Goal: Information Seeking & Learning: Learn about a topic

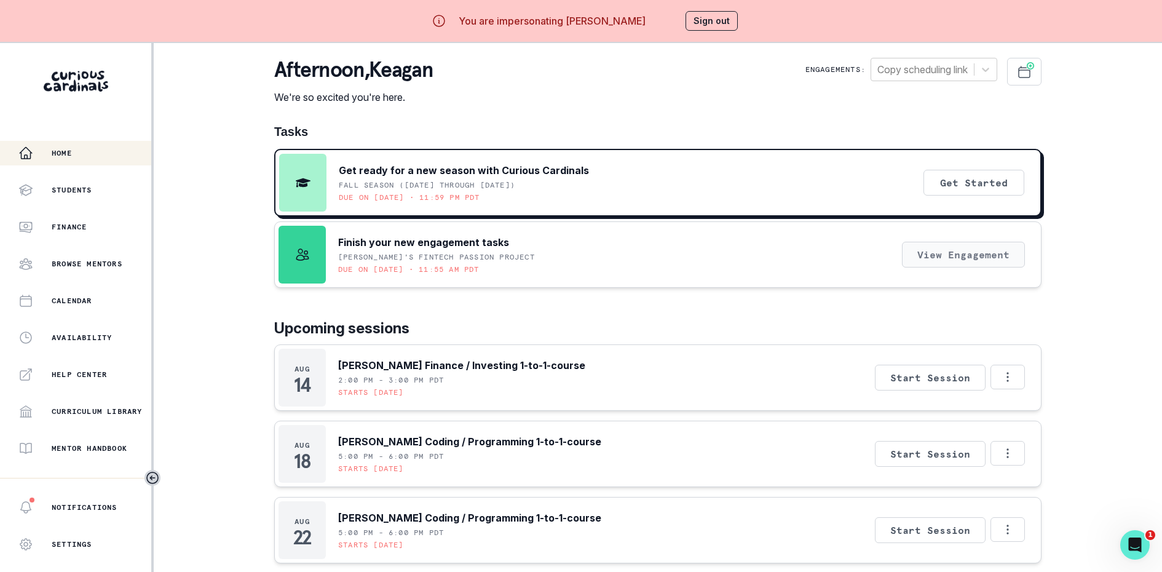
click at [981, 259] on button "View Engagement" at bounding box center [963, 255] width 123 height 26
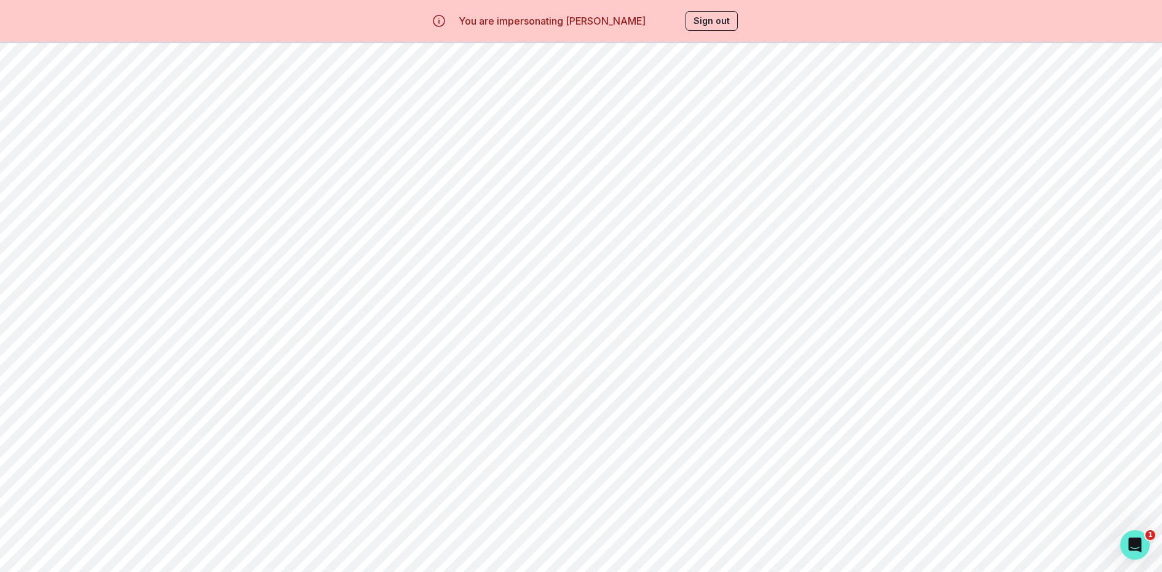
click at [342, 76] on button "Scheduling" at bounding box center [349, 77] width 124 height 23
click at [464, 134] on div "Scheduling & Incentives 8-session bonus 0 completed / 1 scheduled / 8 remaining…" at bounding box center [658, 477] width 989 height 691
click at [473, 122] on button "Milestones" at bounding box center [473, 120] width 124 height 23
click at [587, 125] on button "Artifacts" at bounding box center [596, 120] width 124 height 23
click at [694, 125] on button "Student Profile" at bounding box center [720, 120] width 124 height 23
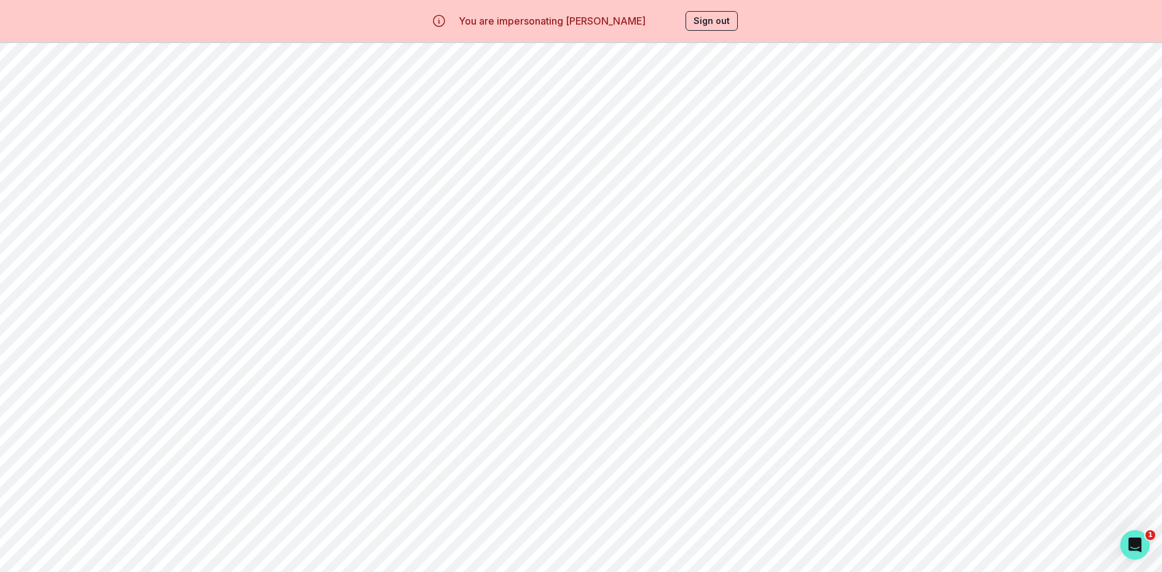
click at [1065, 317] on button "View Session Agenda" at bounding box center [1062, 316] width 126 height 24
click at [1052, 309] on button "View Session Agenda" at bounding box center [1062, 316] width 126 height 24
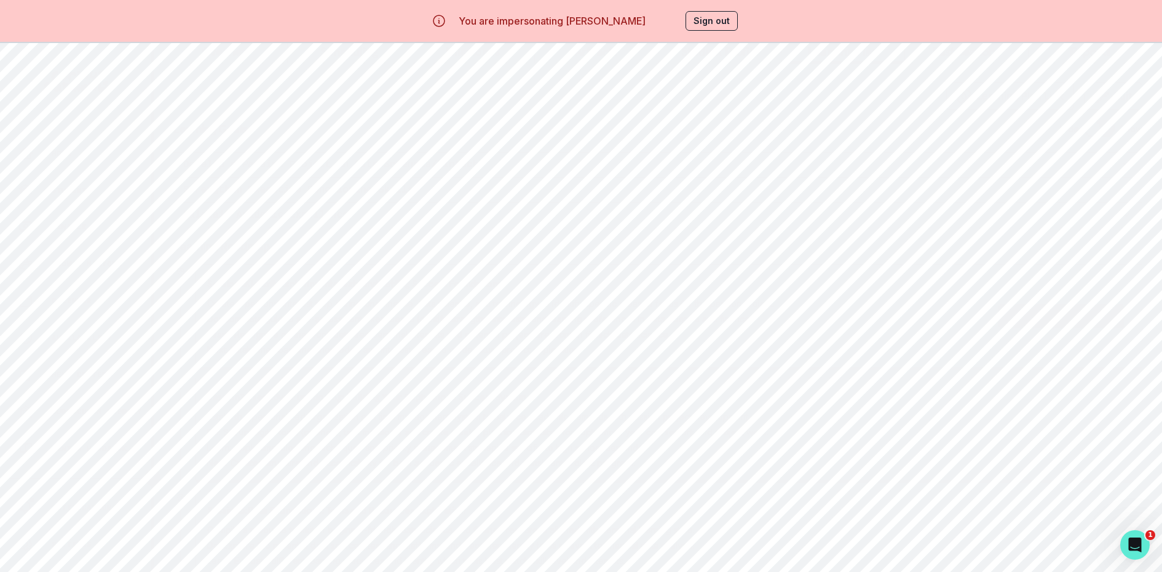
click at [1052, 309] on button "View Session Agenda" at bounding box center [1062, 316] width 126 height 24
click at [1019, 369] on div "Learning Roadmap Session 1 : Kickoff: Exploring Interests and Setting Success F…" at bounding box center [657, 534] width 969 height 612
click at [828, 310] on div "Learning Roadmap Session 1 : Kickoff: Exploring Interests and Setting Success F…" at bounding box center [657, 471] width 969 height 612
click at [1038, 253] on button "View Session Agenda" at bounding box center [1062, 254] width 126 height 24
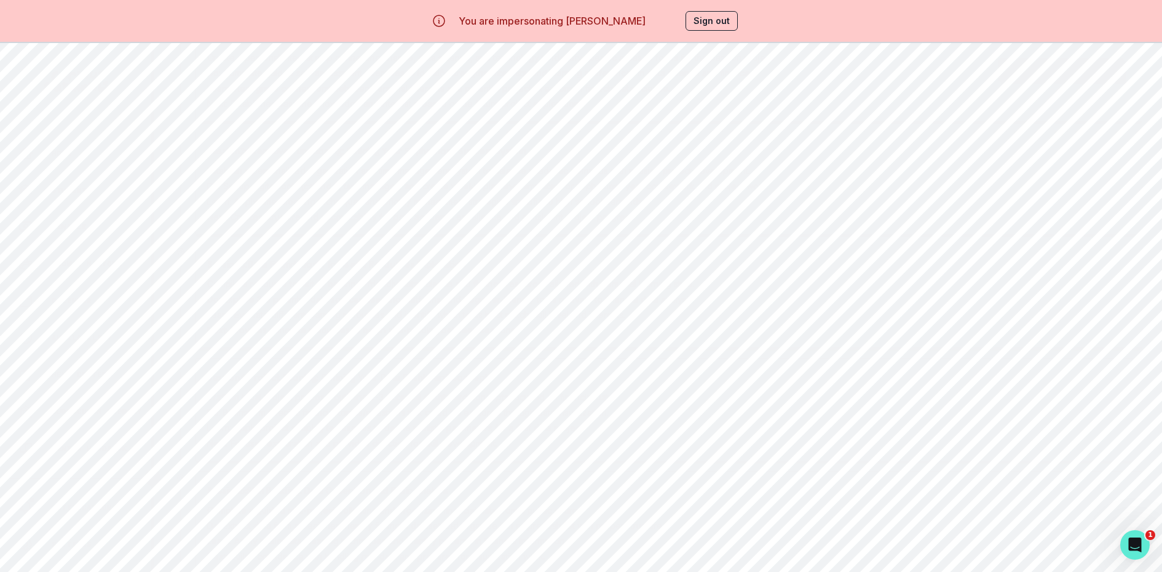
scroll to position [43, 0]
click at [663, 541] on button "Load More" at bounding box center [658, 546] width 60 height 10
click at [1019, 340] on button "View Session Agenda" at bounding box center [1062, 343] width 126 height 24
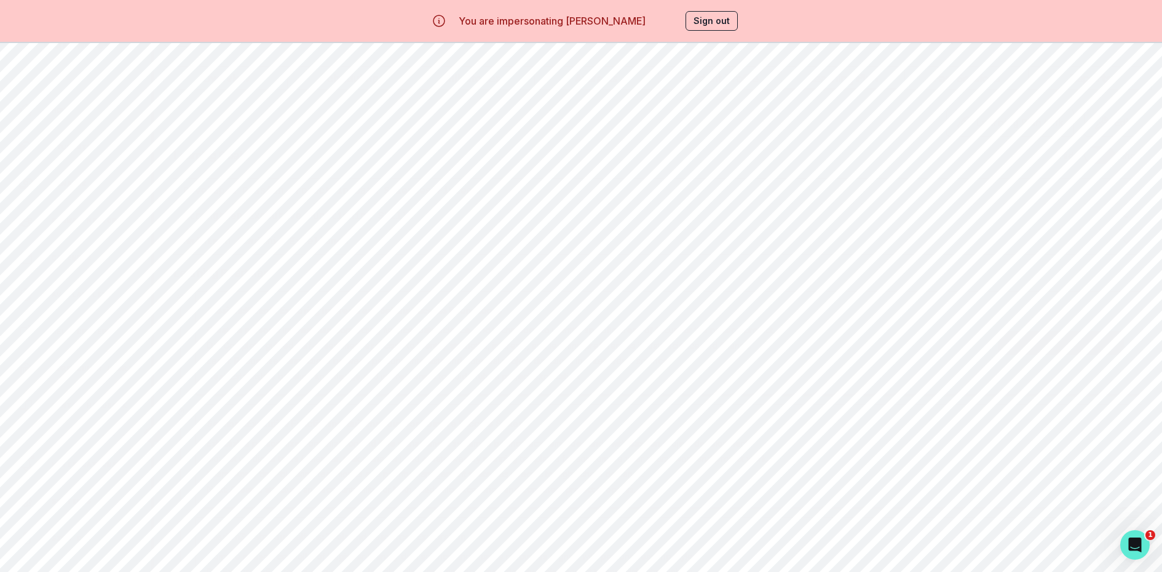
click at [1019, 340] on button "View Session Agenda" at bounding box center [1062, 343] width 126 height 24
